Goal: Check status: Check status

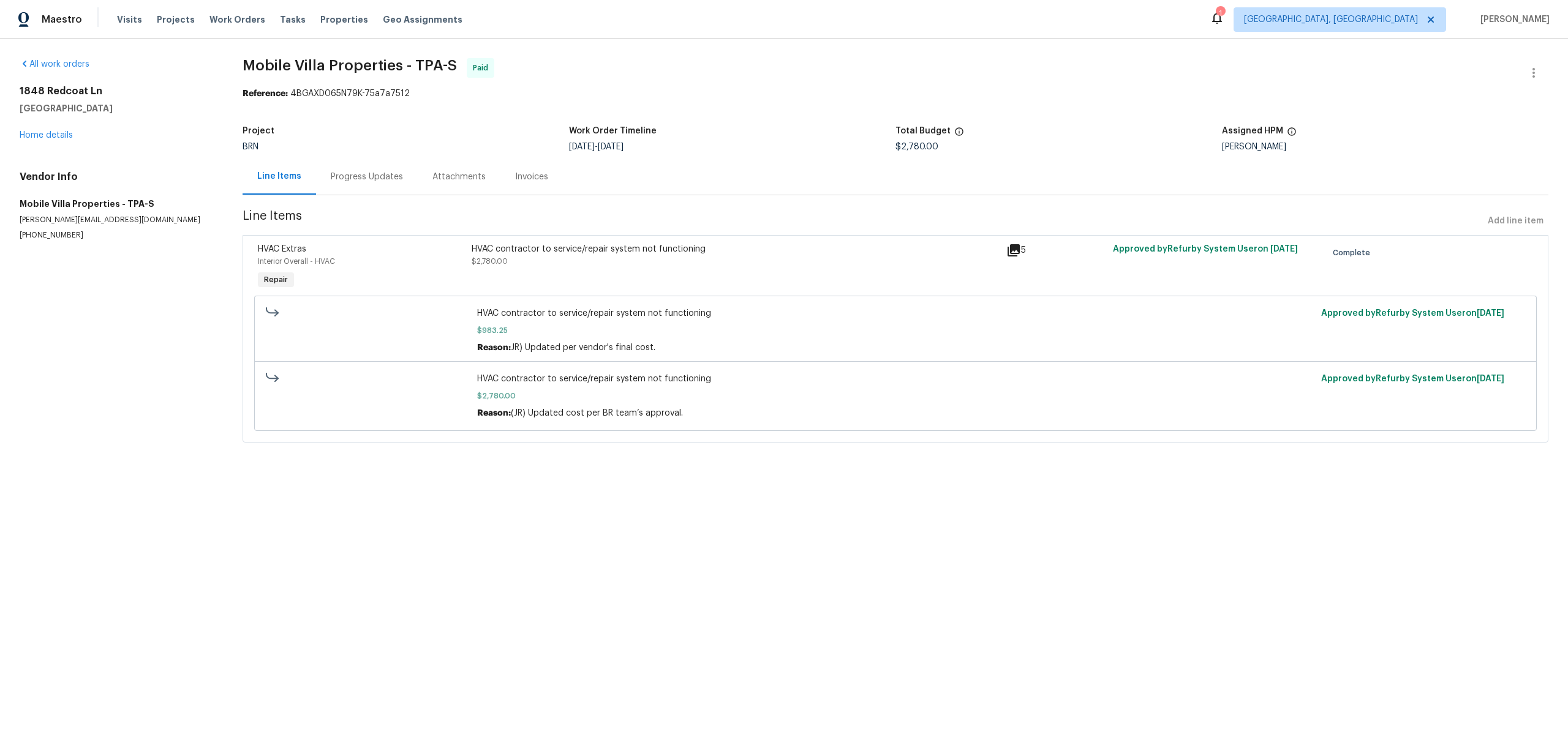
click at [358, 185] on div "Progress Updates" at bounding box center [366, 176] width 102 height 36
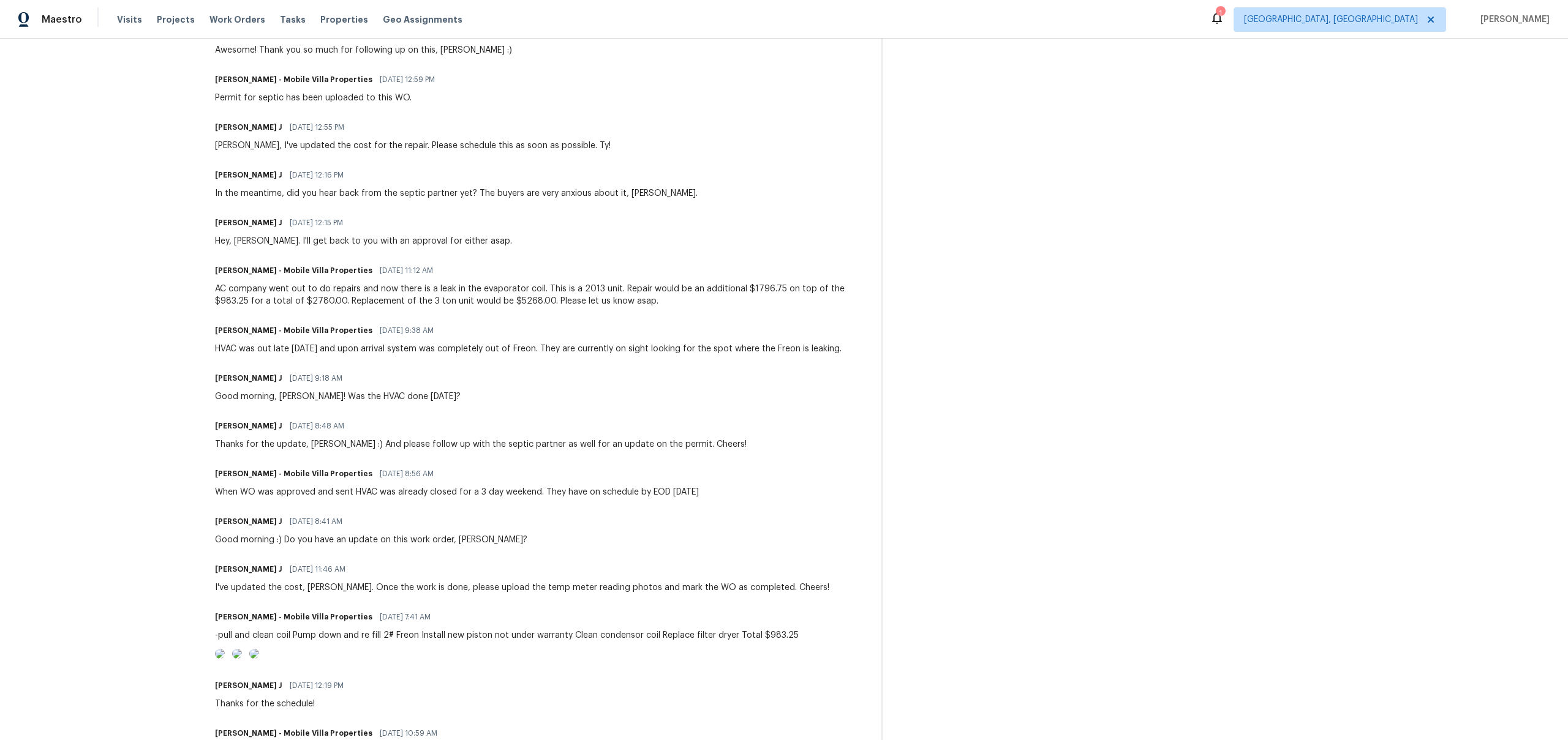
scroll to position [806, 0]
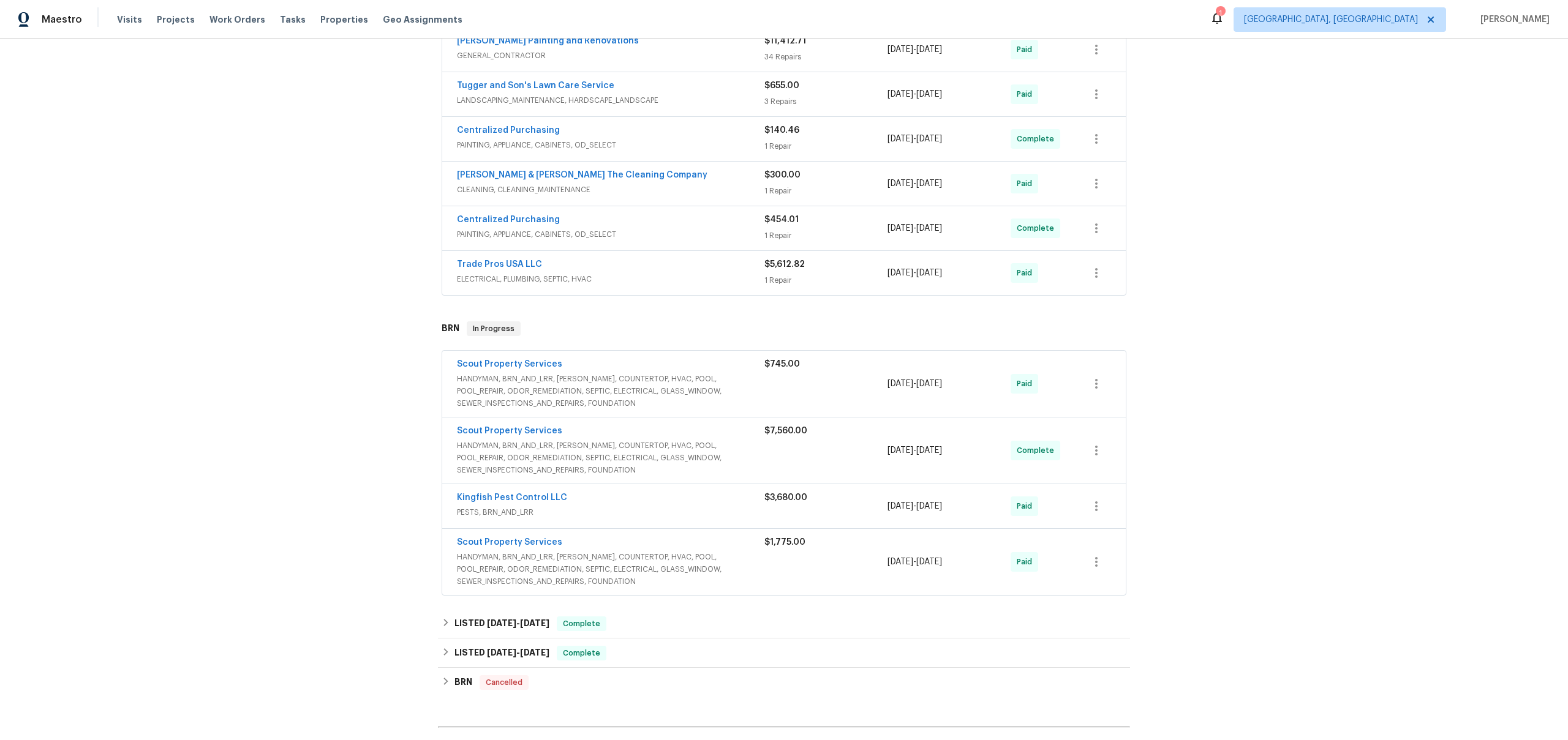
scroll to position [529, 0]
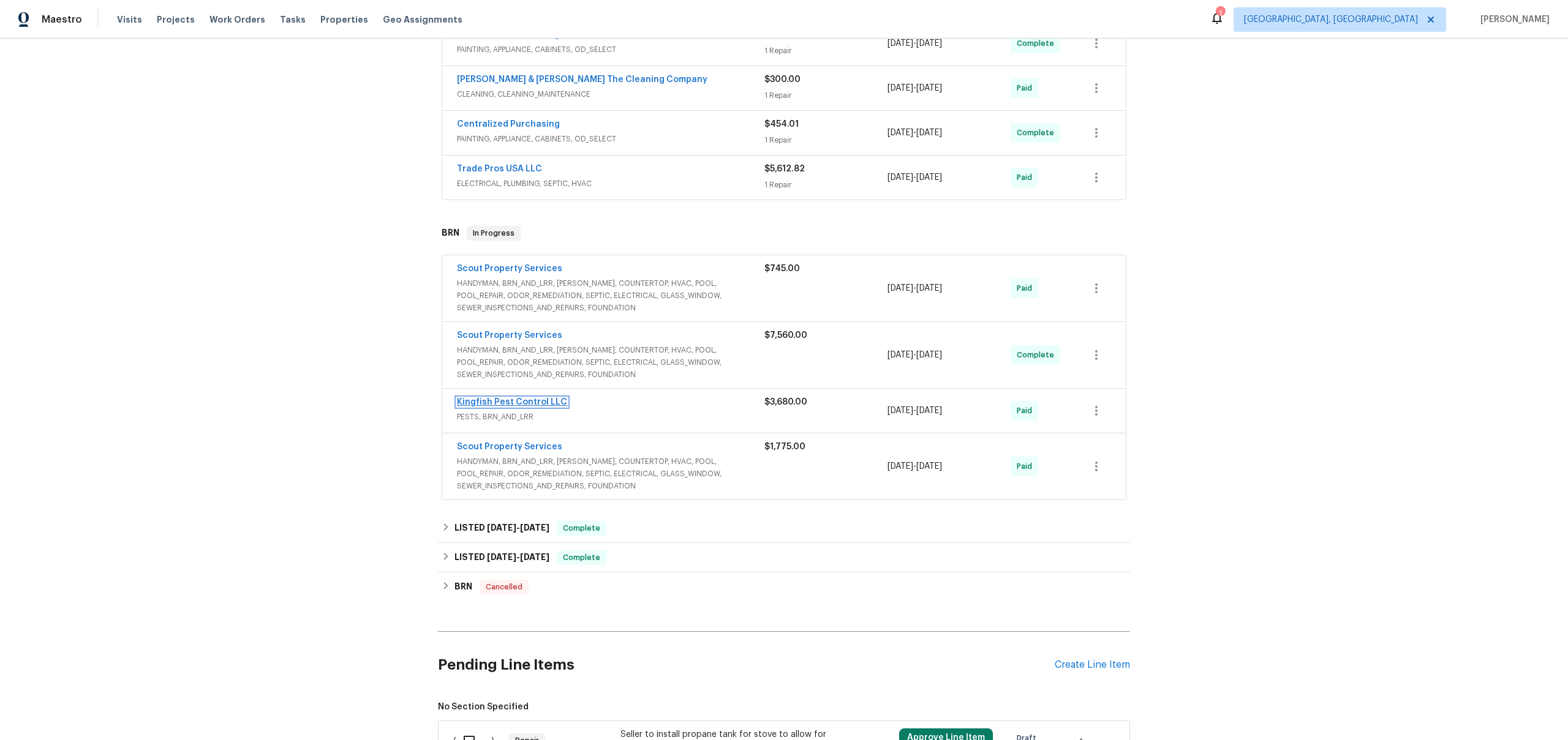
click at [505, 398] on link "Kingfish Pest Control LLC" at bounding box center [512, 402] width 111 height 9
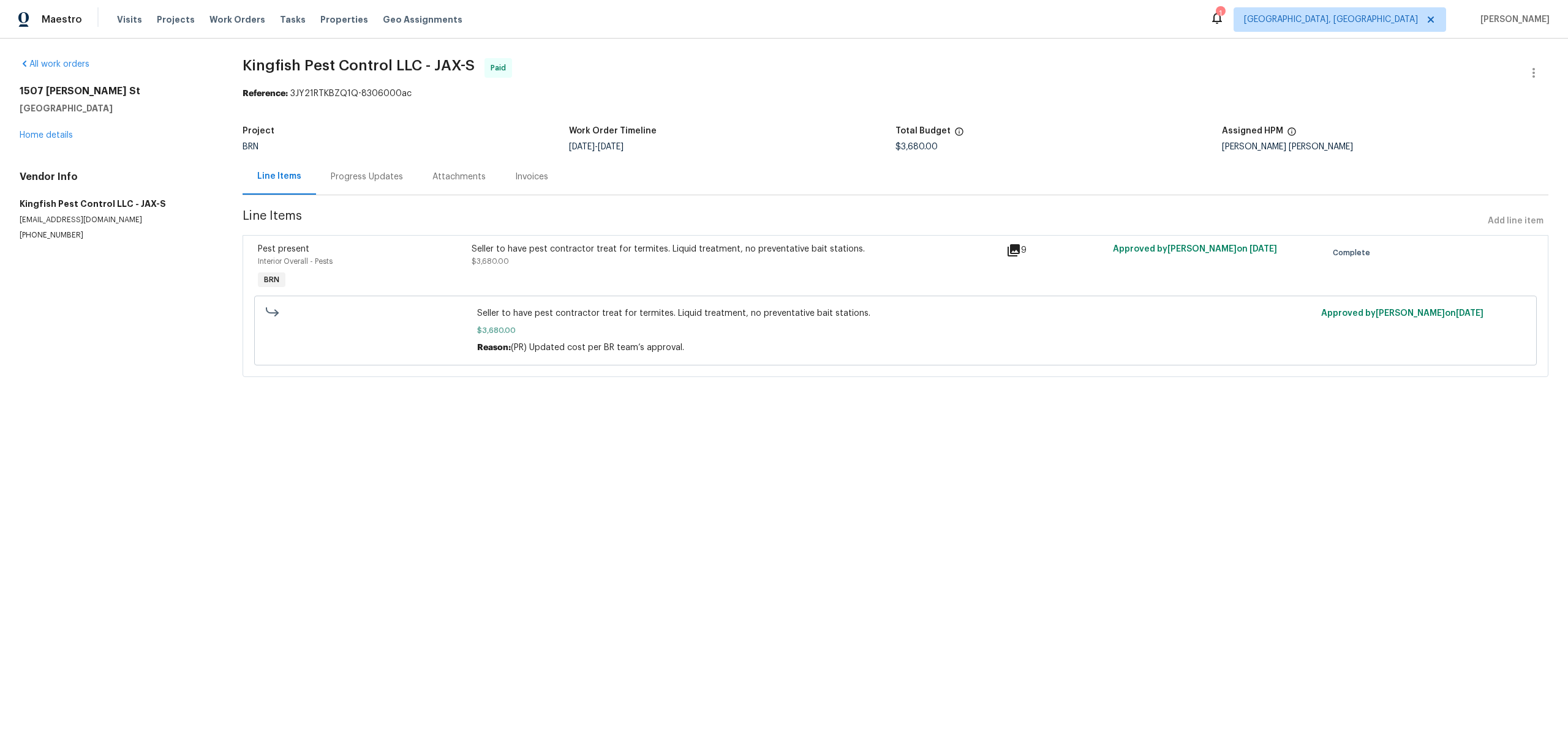
click at [353, 178] on div "Progress Updates" at bounding box center [367, 177] width 72 height 13
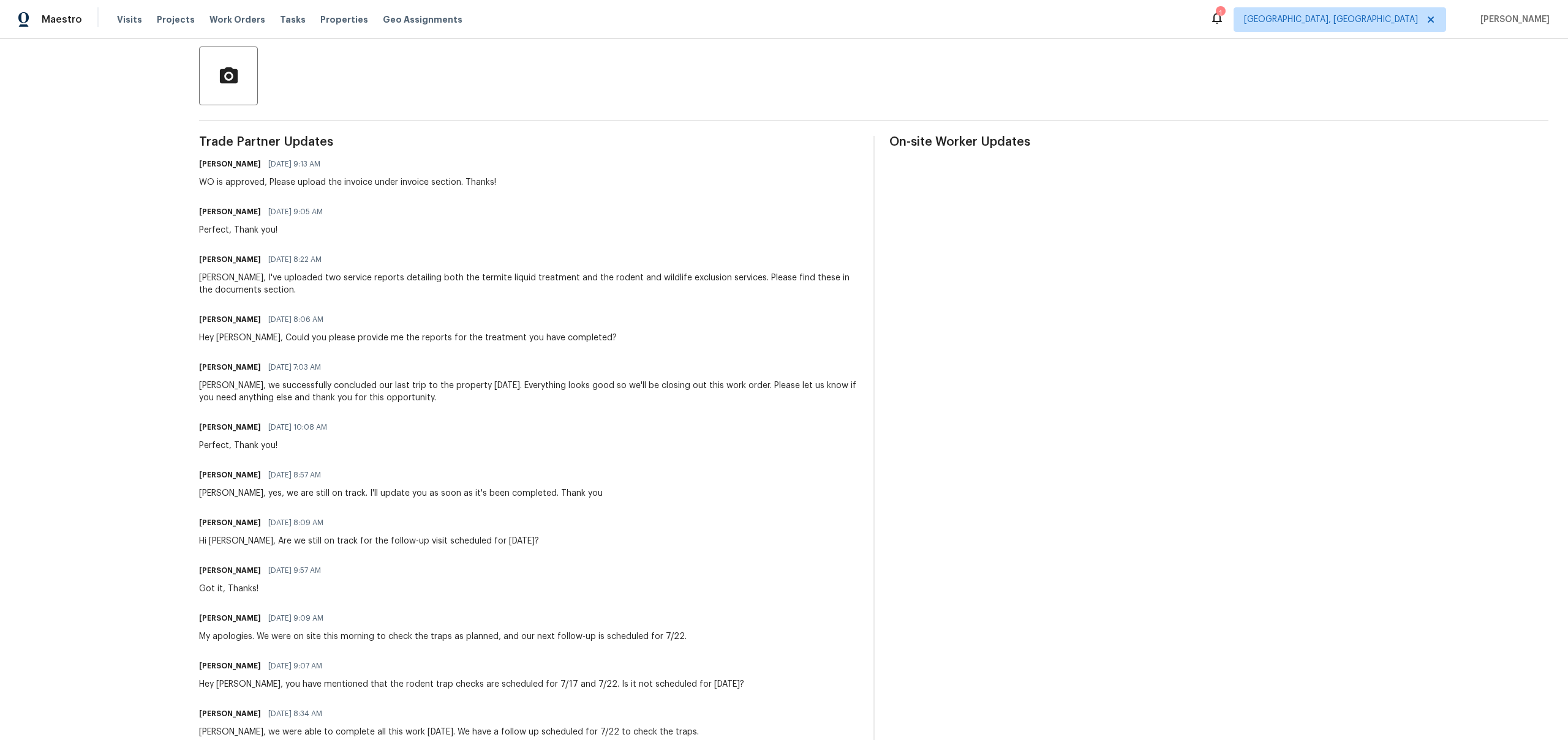
scroll to position [38, 0]
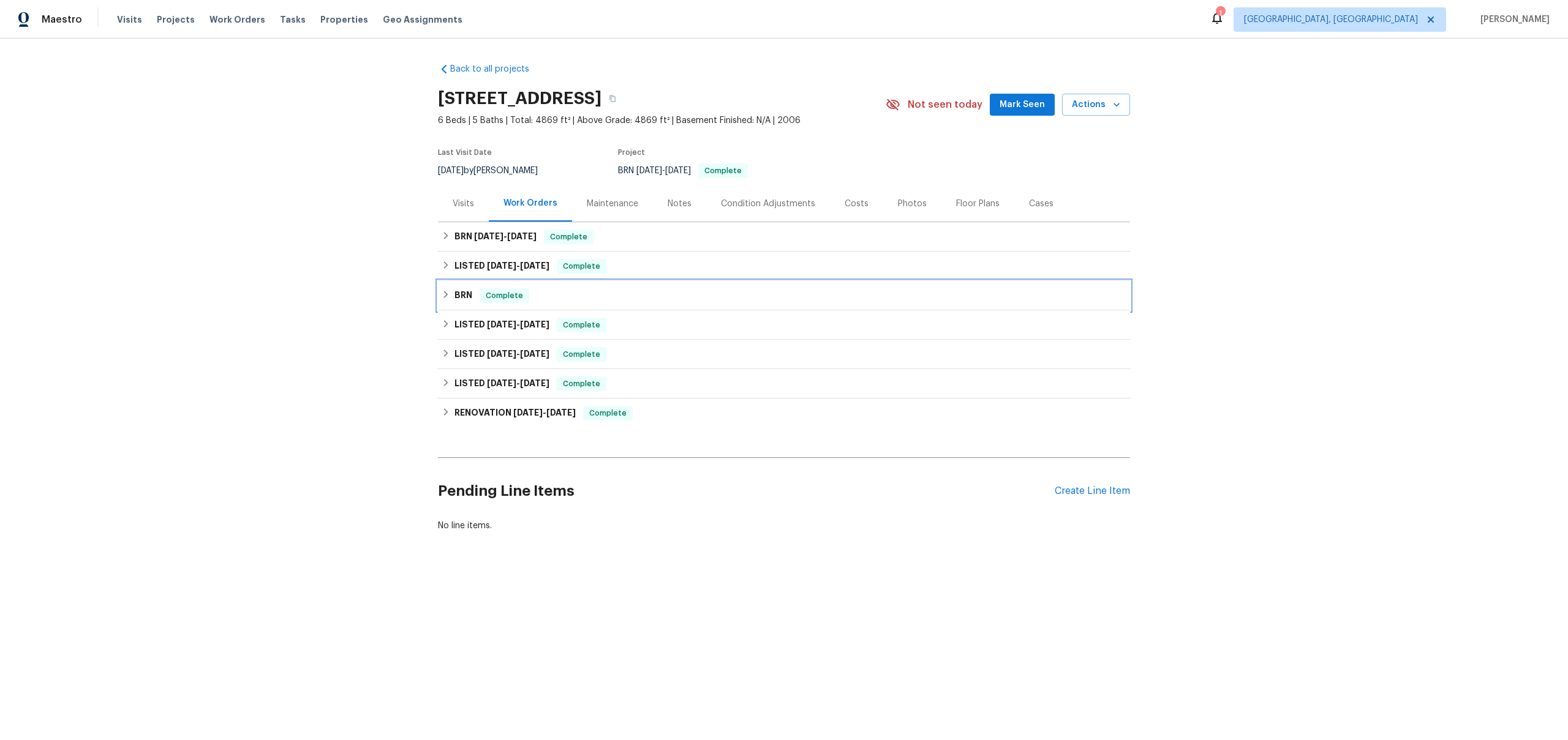
click at [475, 296] on div "BRN Complete" at bounding box center [784, 295] width 685 height 15
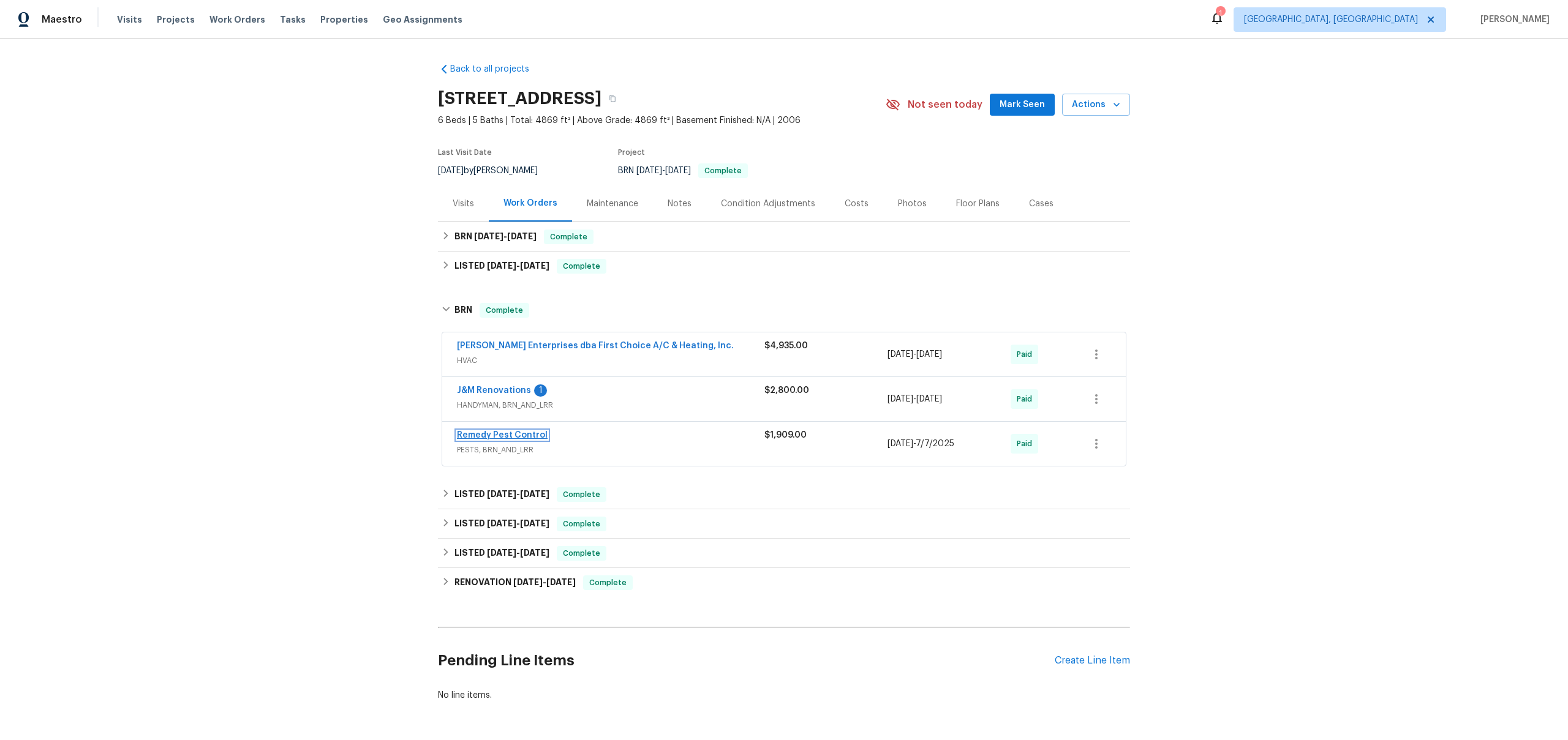
click at [529, 435] on link "Remedy Pest Control" at bounding box center [501, 435] width 90 height 9
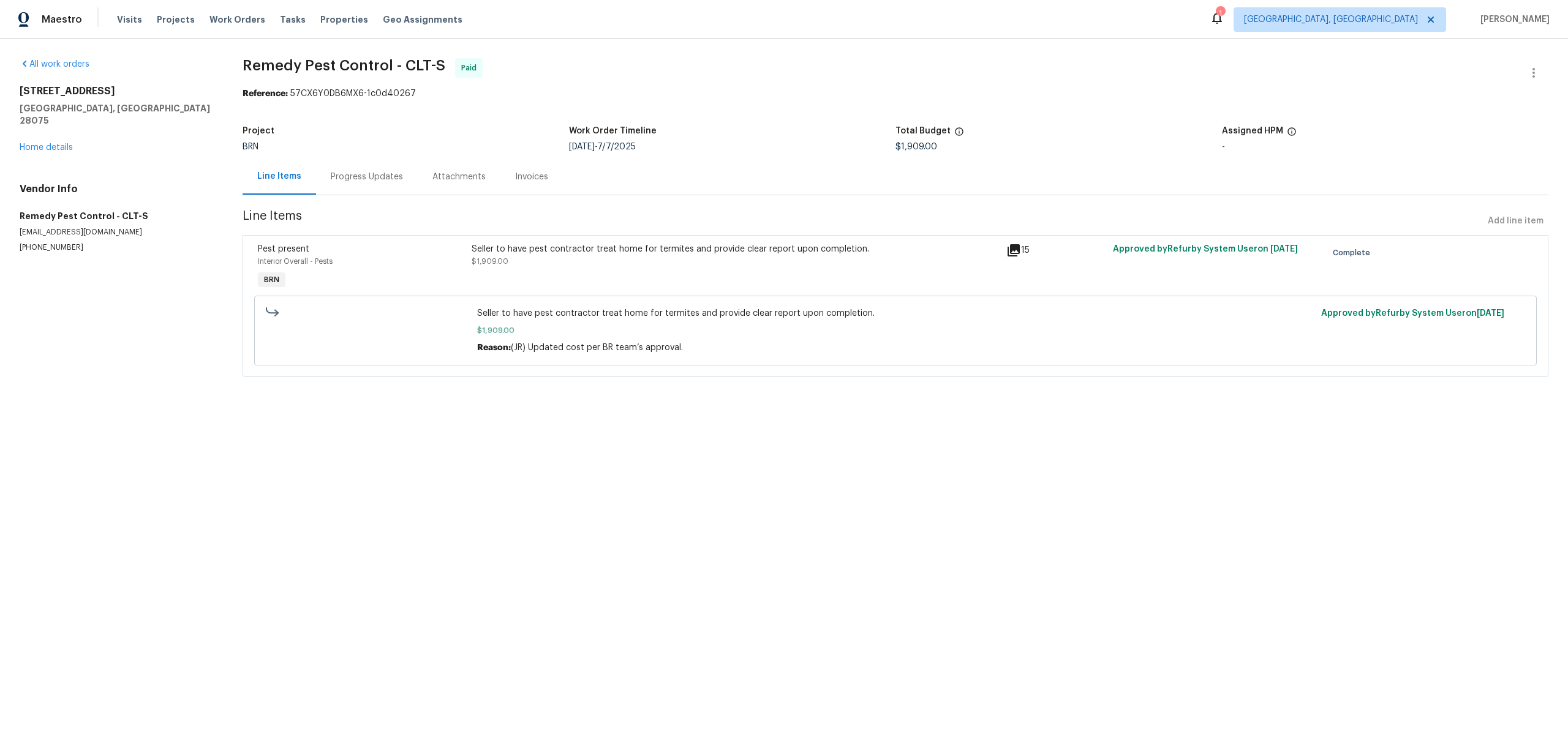
click at [387, 186] on div "Progress Updates" at bounding box center [366, 176] width 102 height 36
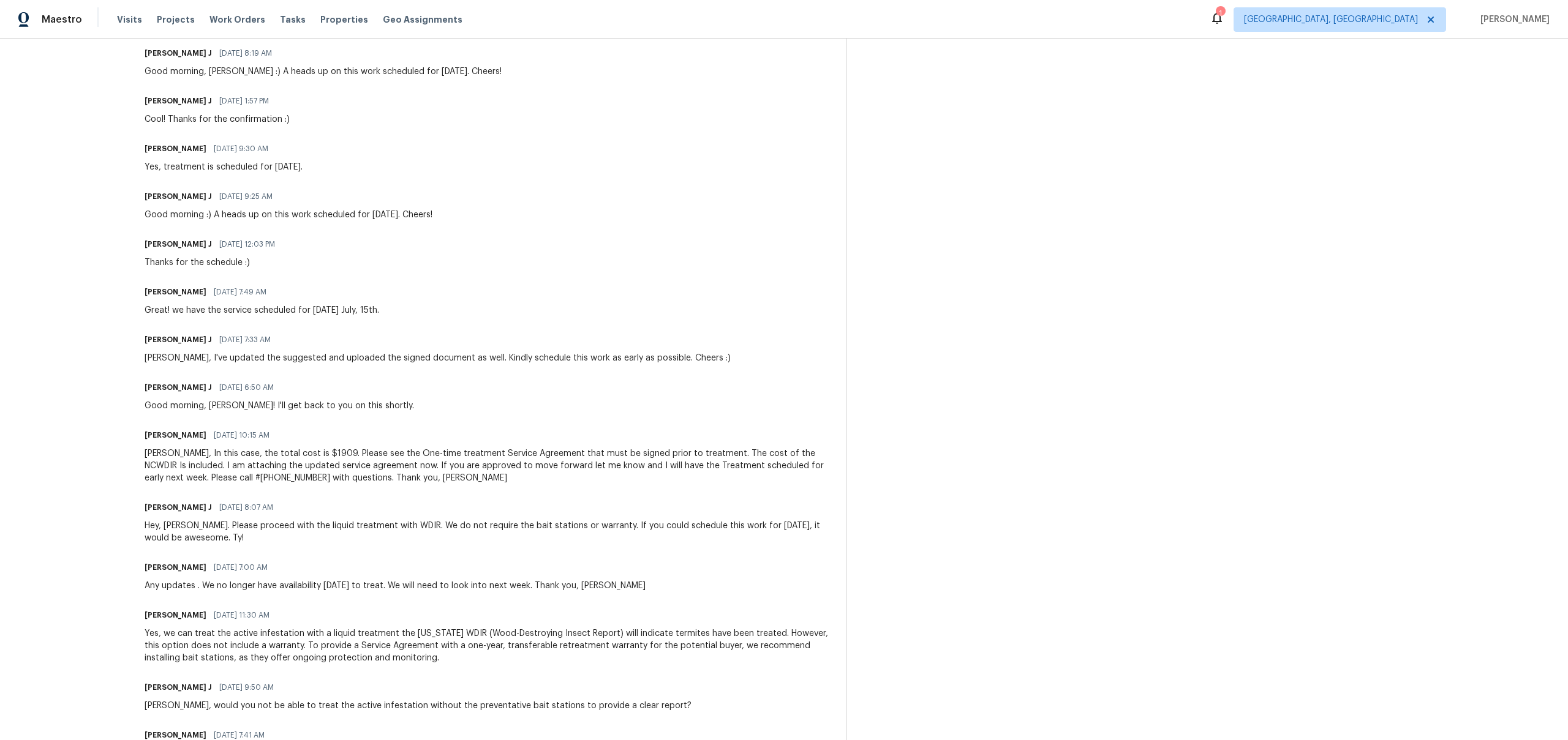
scroll to position [940, 0]
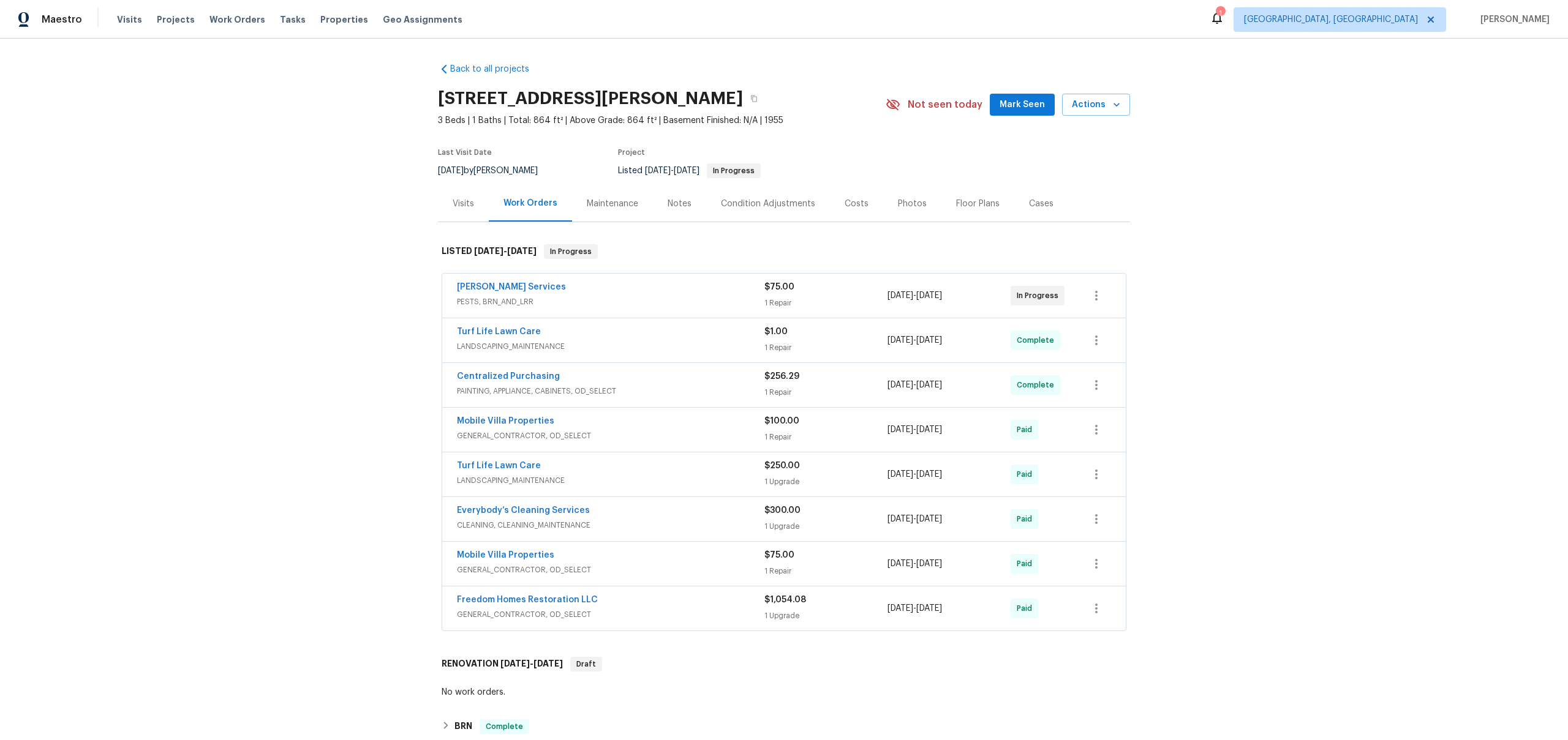
scroll to position [283, 0]
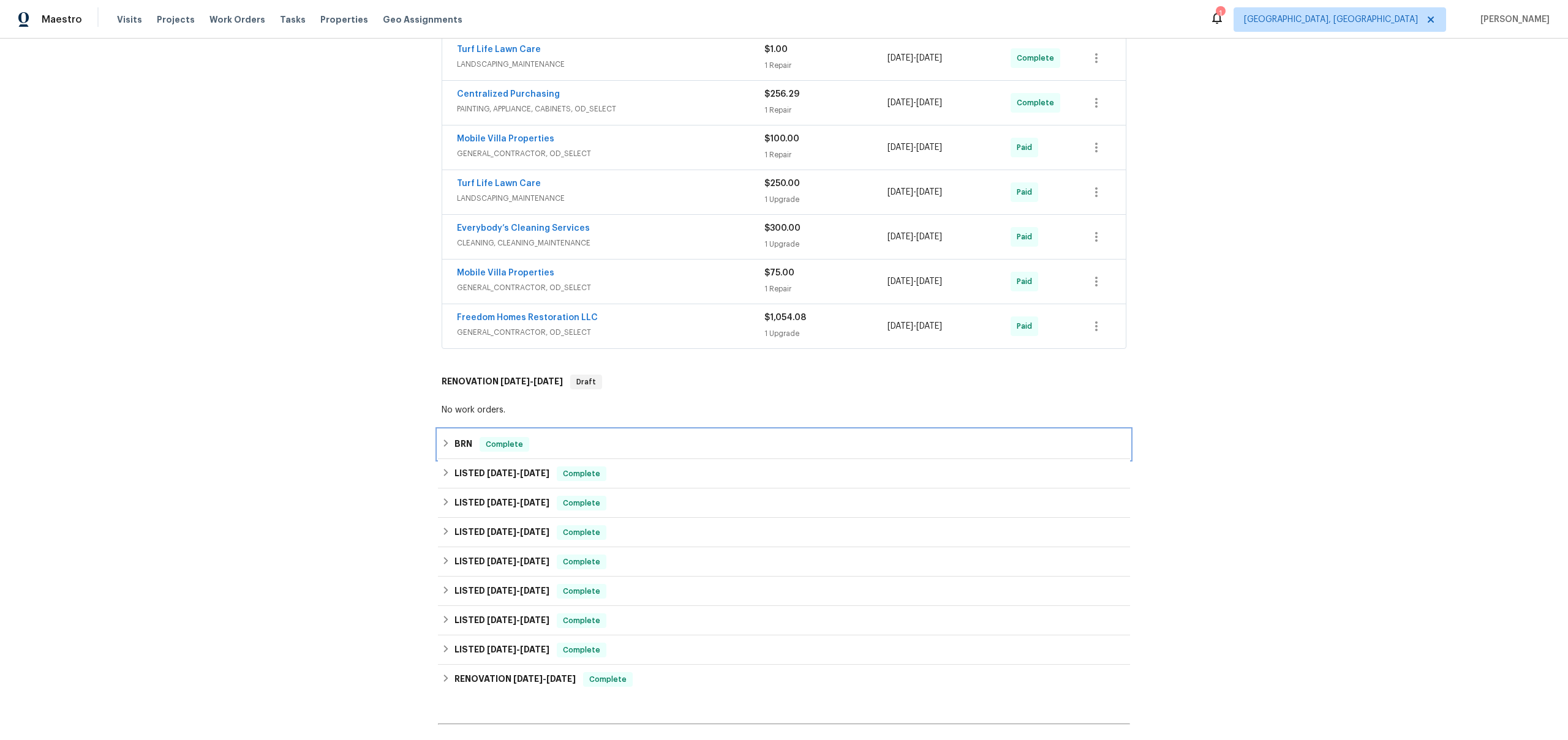
click at [481, 443] on span "Complete" at bounding box center [504, 444] width 48 height 13
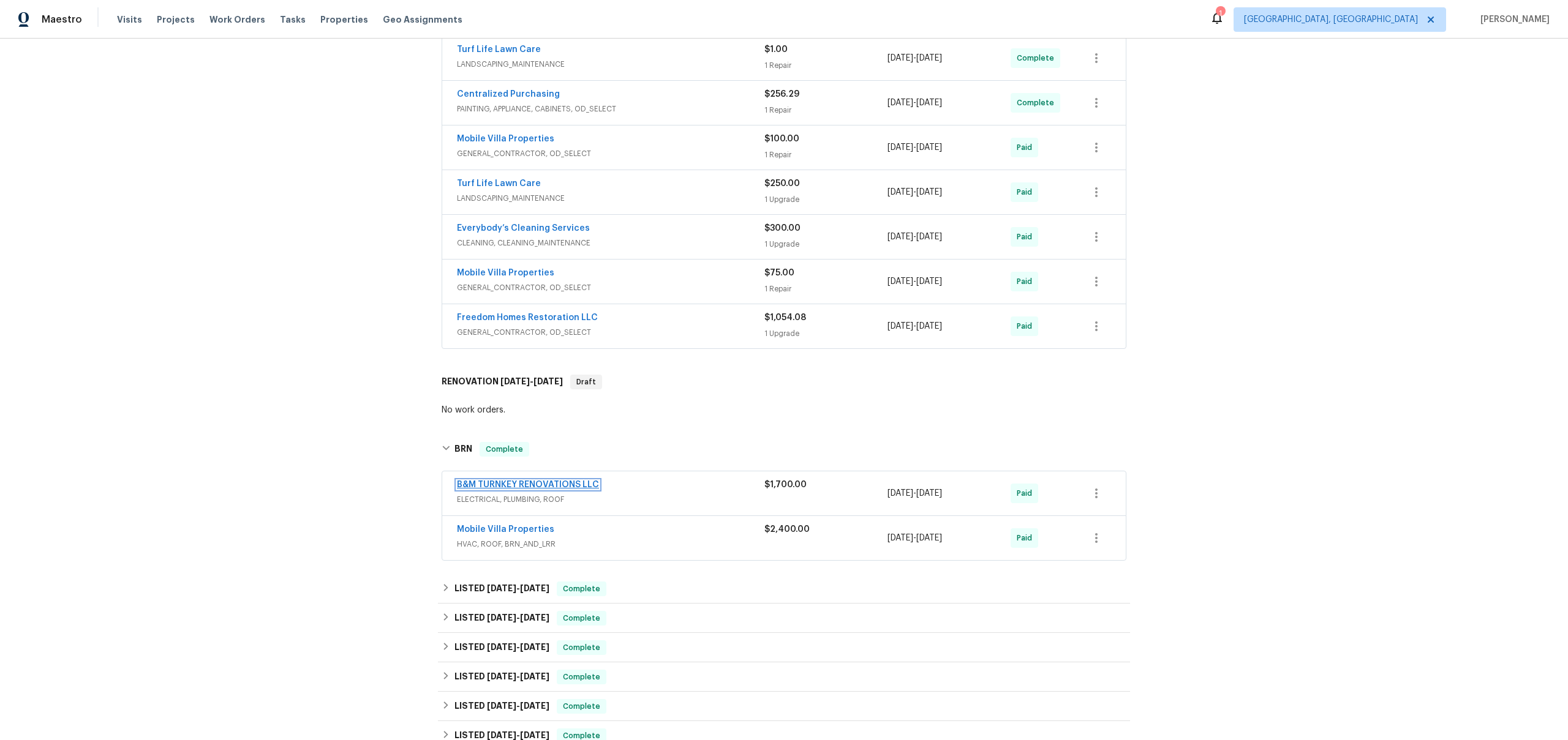
click at [558, 484] on link "B&M TURNKEY RENOVATIONS LLC" at bounding box center [528, 485] width 142 height 9
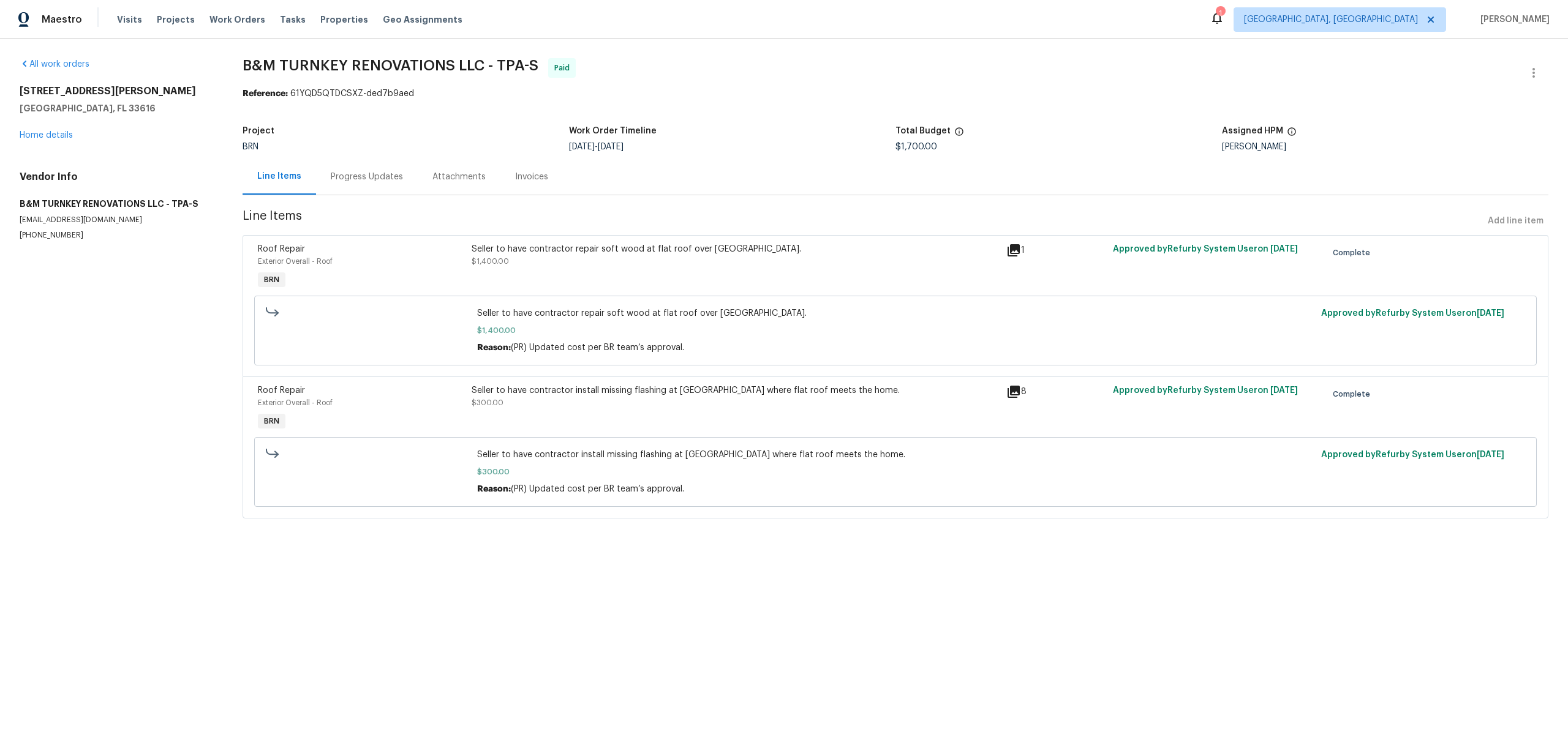
click at [379, 180] on div "Progress Updates" at bounding box center [367, 177] width 72 height 13
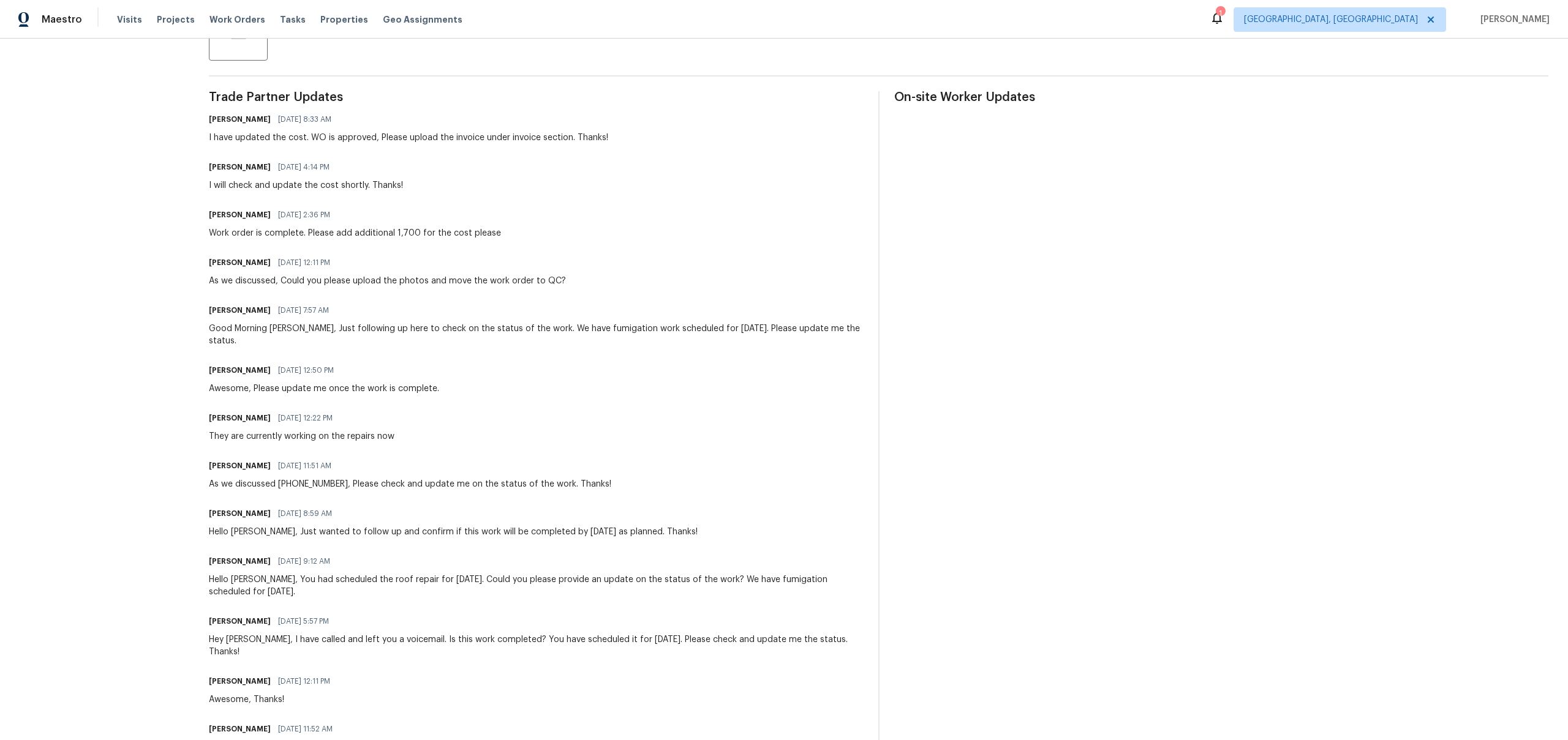
scroll to position [323, 0]
